Goal: Find specific page/section: Find specific page/section

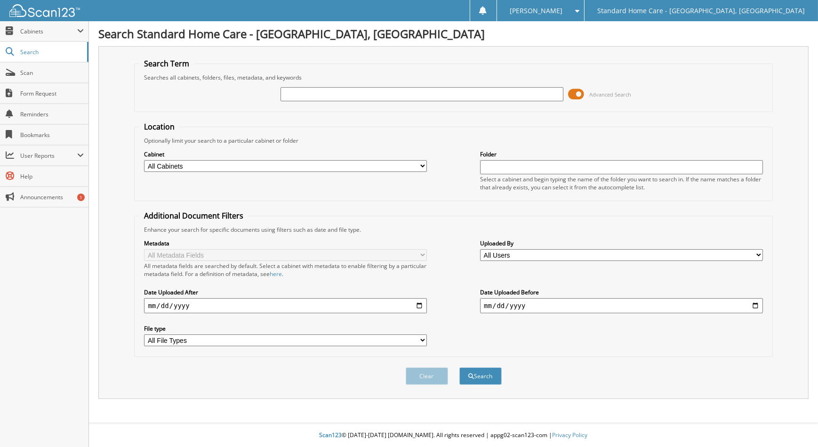
click at [512, 87] on input "text" at bounding box center [421, 94] width 282 height 14
type input "[PERSON_NAME]"
click at [459, 367] on button "Search" at bounding box center [480, 375] width 42 height 17
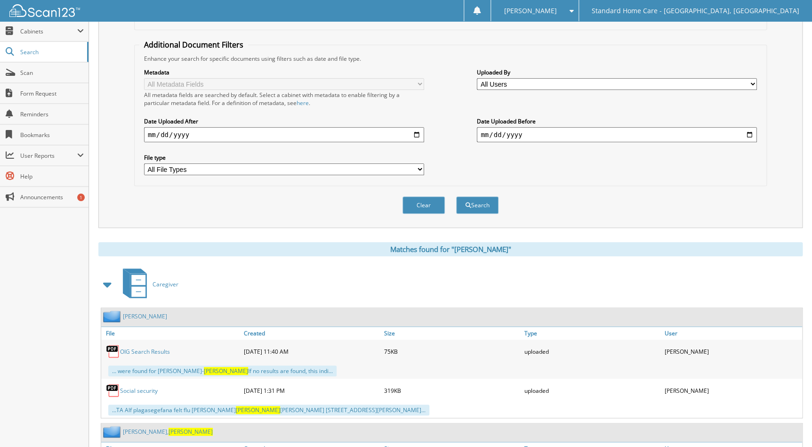
scroll to position [245, 0]
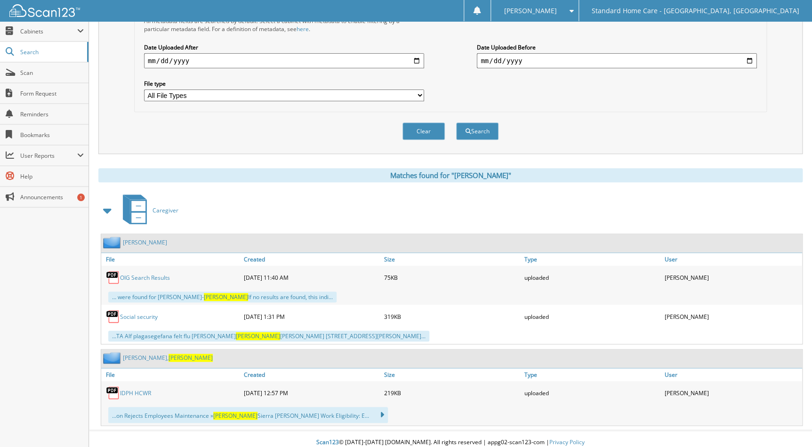
click at [137, 353] on link "[PERSON_NAME]" at bounding box center [168, 357] width 90 height 8
